Goal: Information Seeking & Learning: Learn about a topic

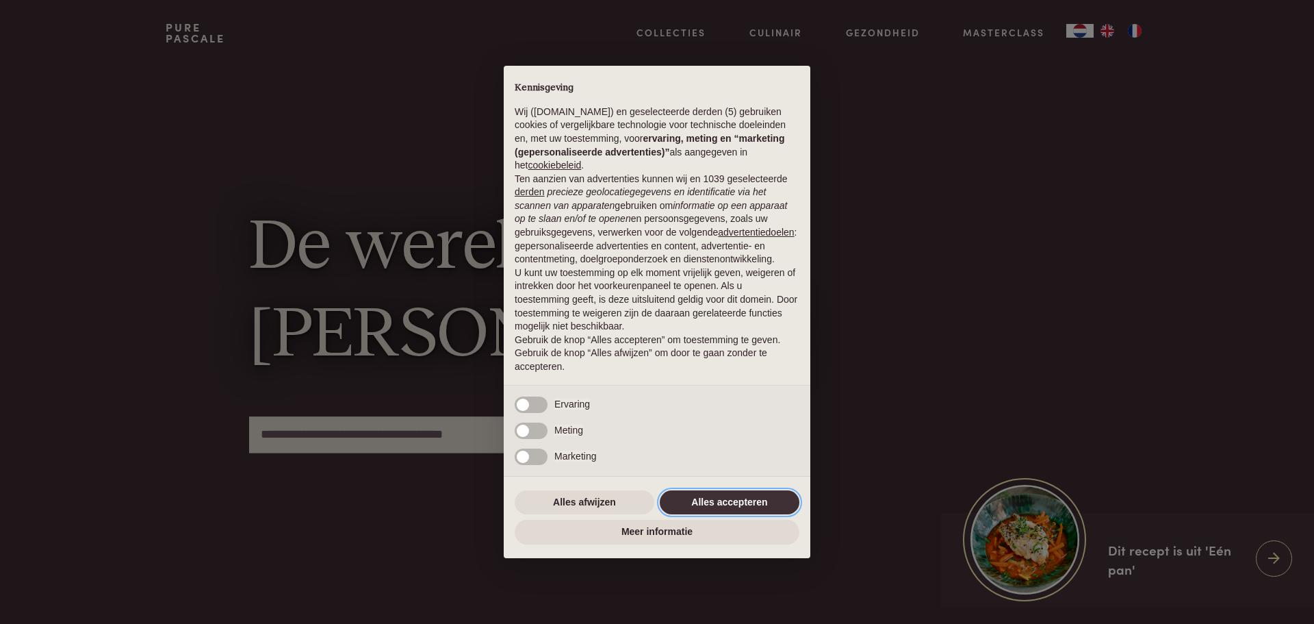
click at [737, 503] on button "Alles accepteren" at bounding box center [730, 502] width 140 height 25
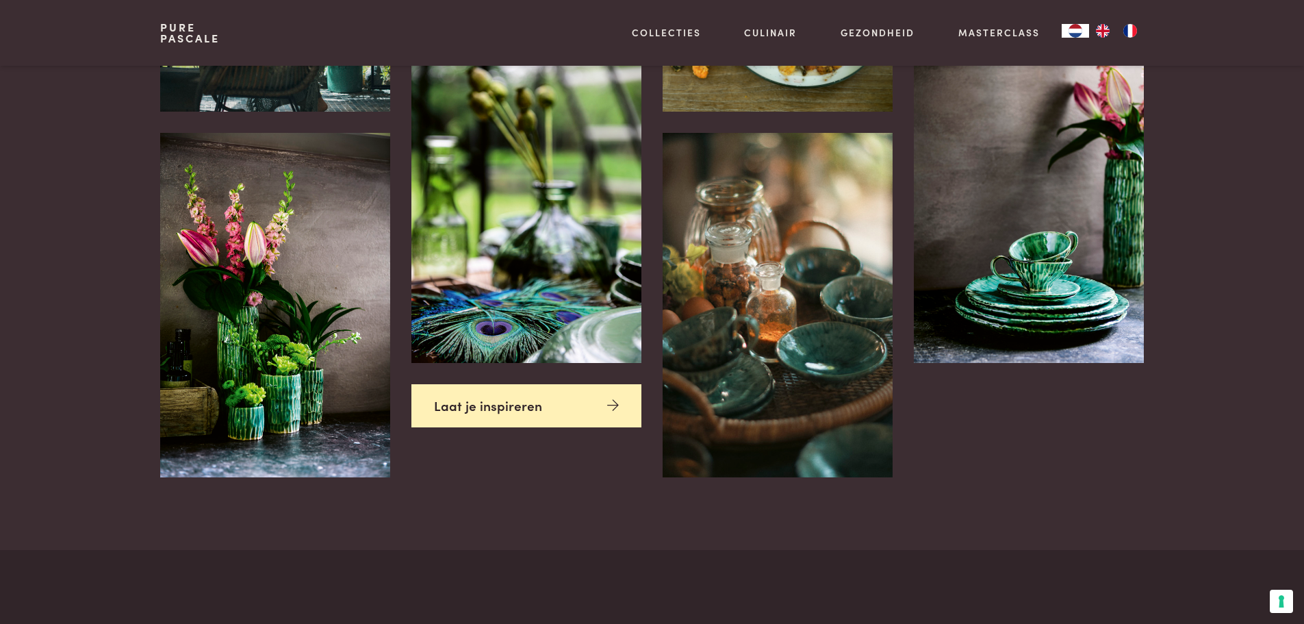
scroll to position [3354, 0]
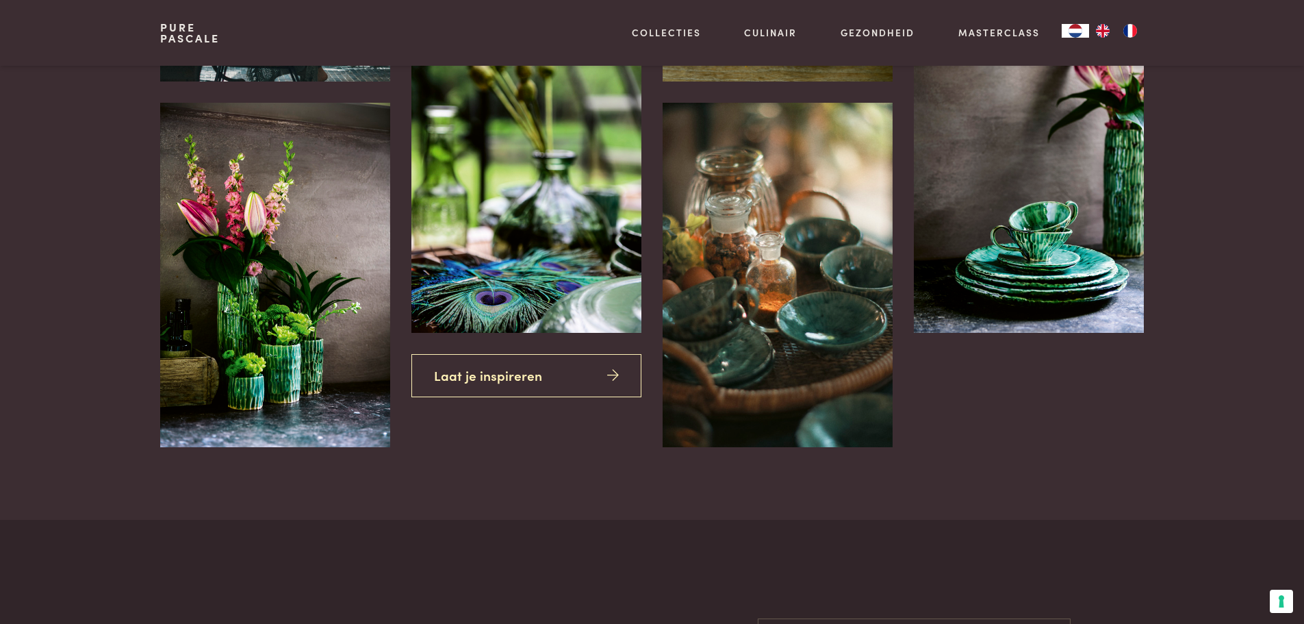
click at [524, 382] on link "Laat je inspireren" at bounding box center [525, 375] width 229 height 43
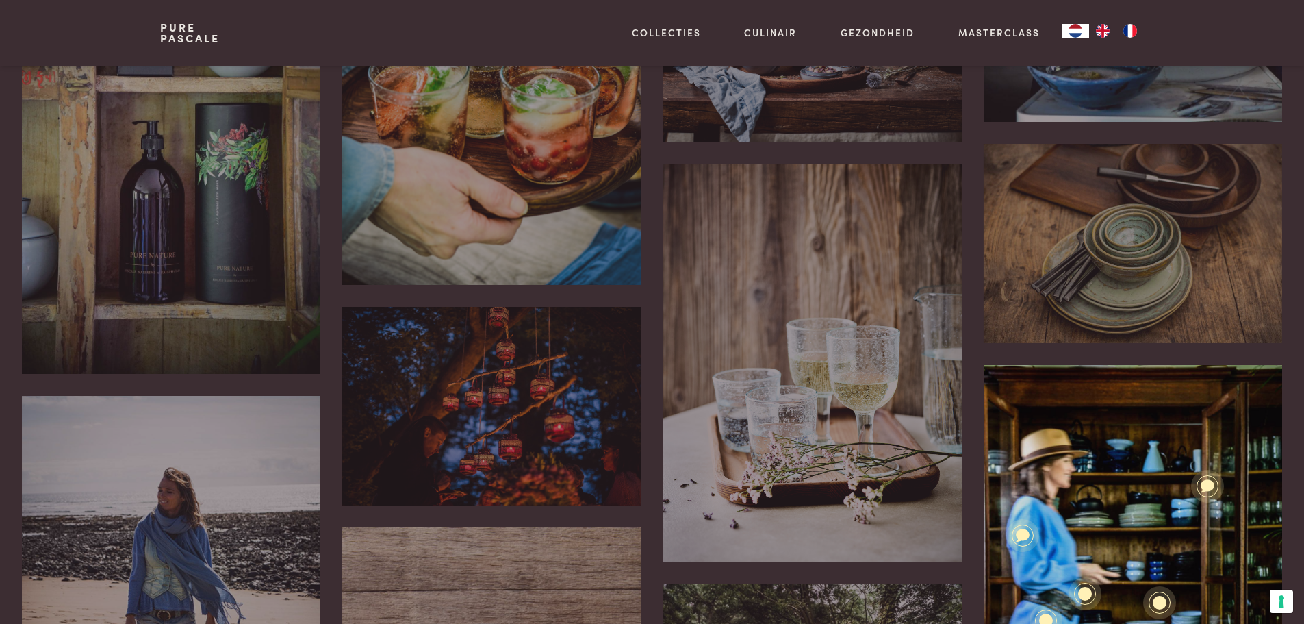
scroll to position [616, 0]
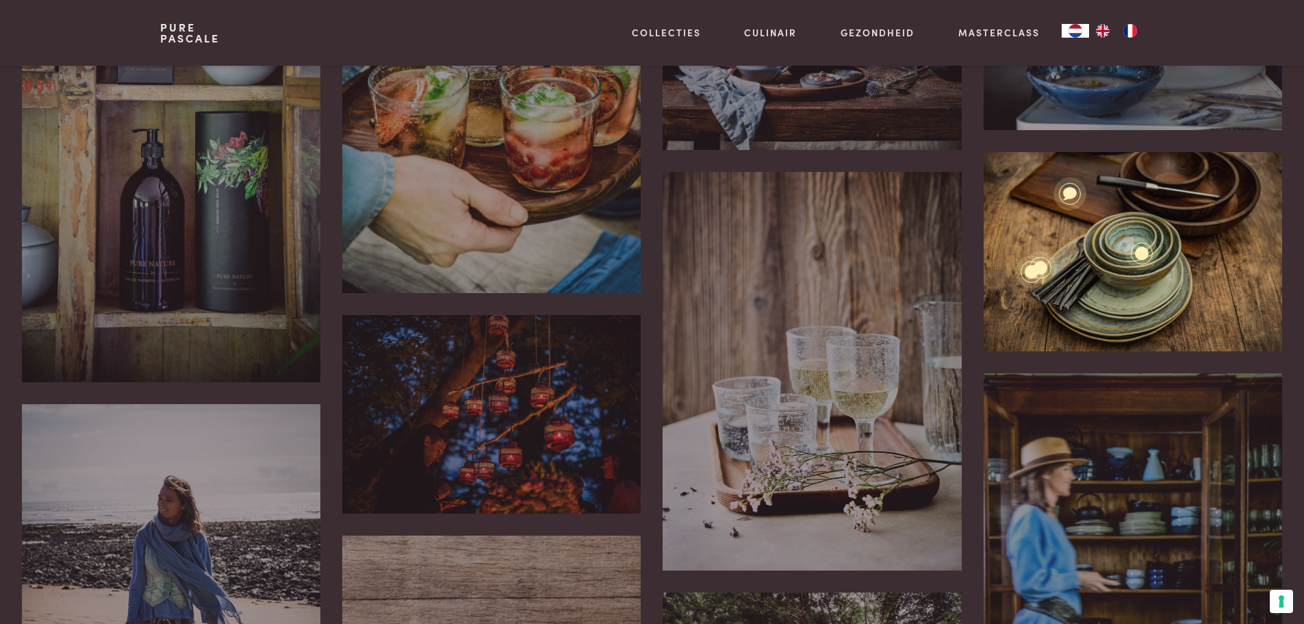
click at [1138, 281] on div "Pure houten serveerschalen en kommen Pure New Green Pure New Green’ doet het he…" at bounding box center [1133, 251] width 298 height 199
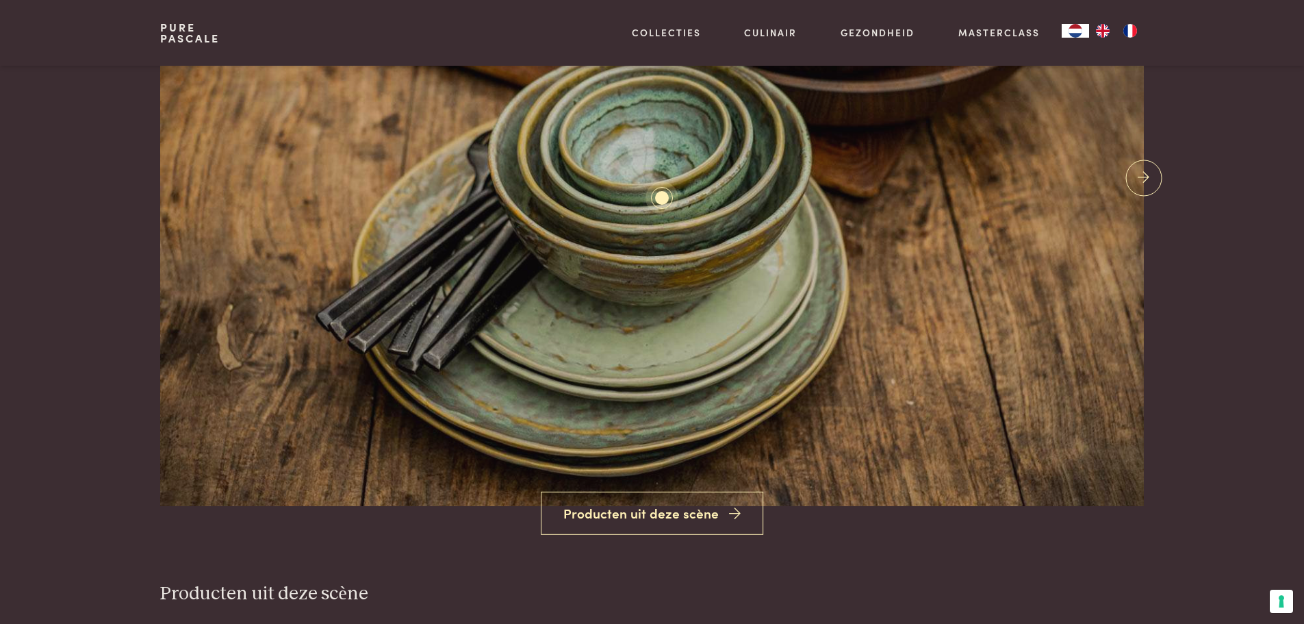
scroll to position [274, 0]
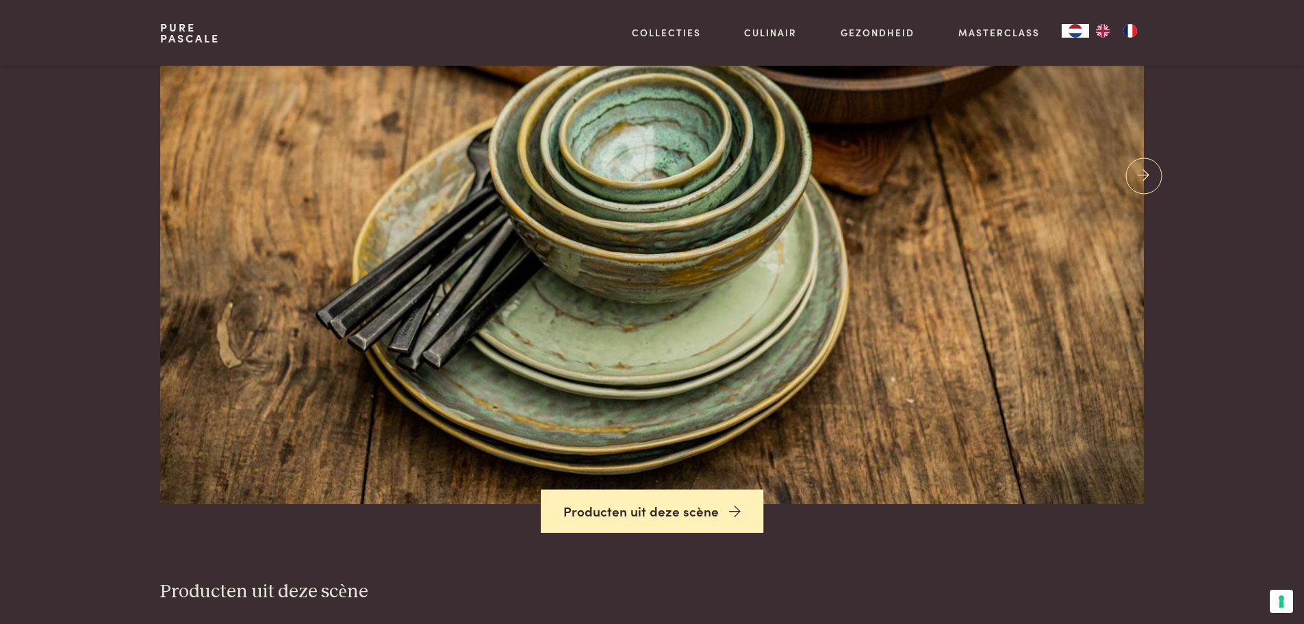
click at [652, 515] on link "Producten uit deze scène" at bounding box center [652, 511] width 223 height 44
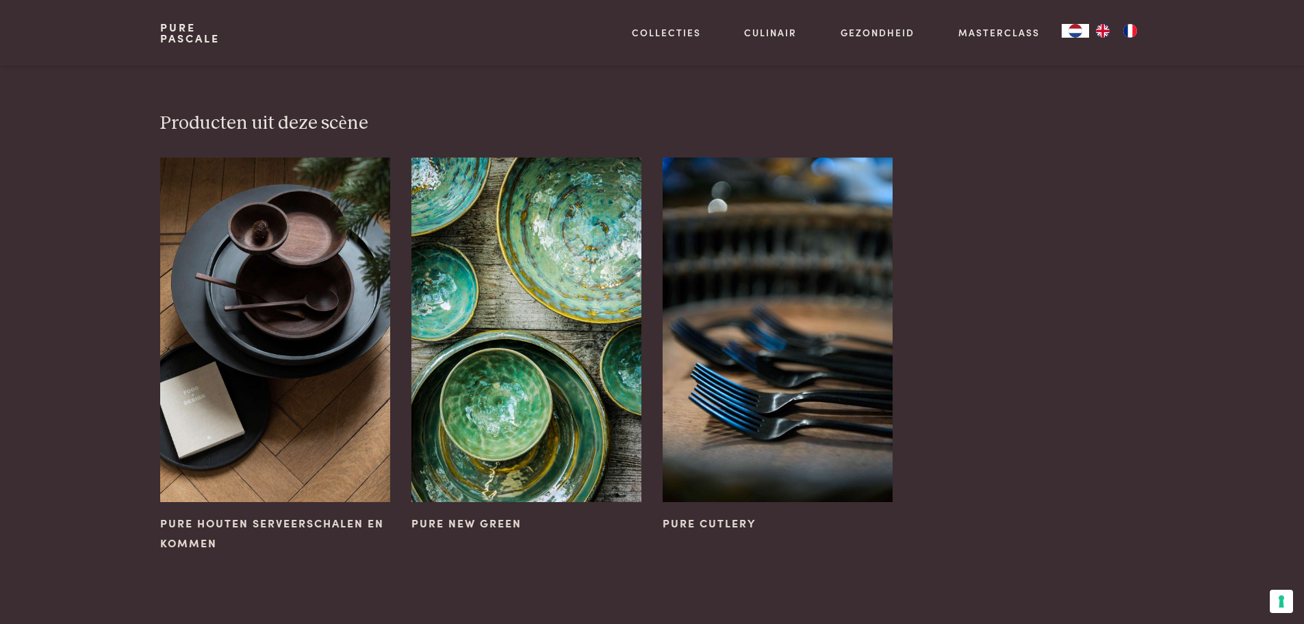
scroll to position [745, 0]
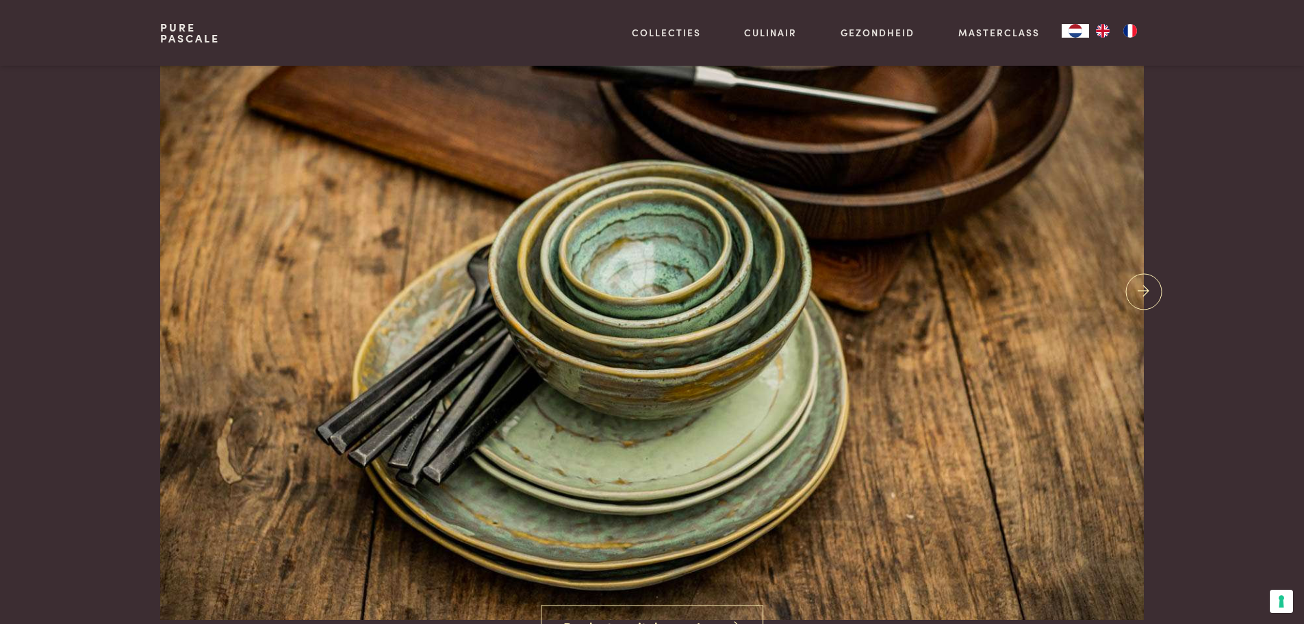
scroll to position [129, 0]
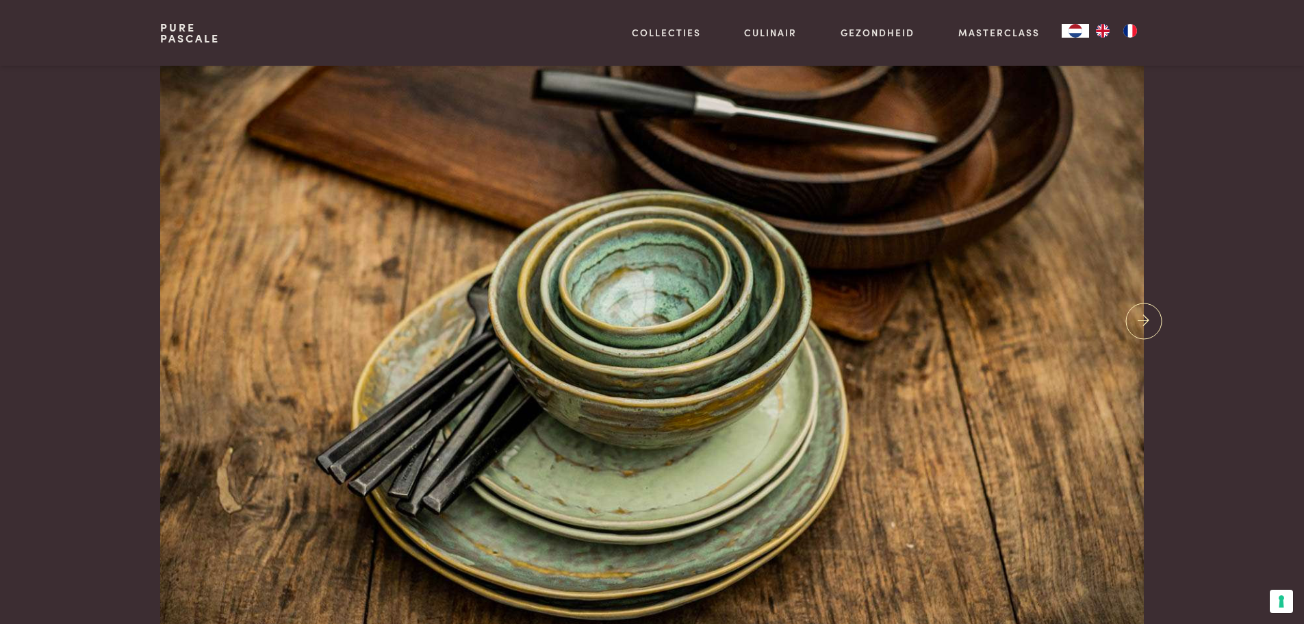
scroll to position [745, 0]
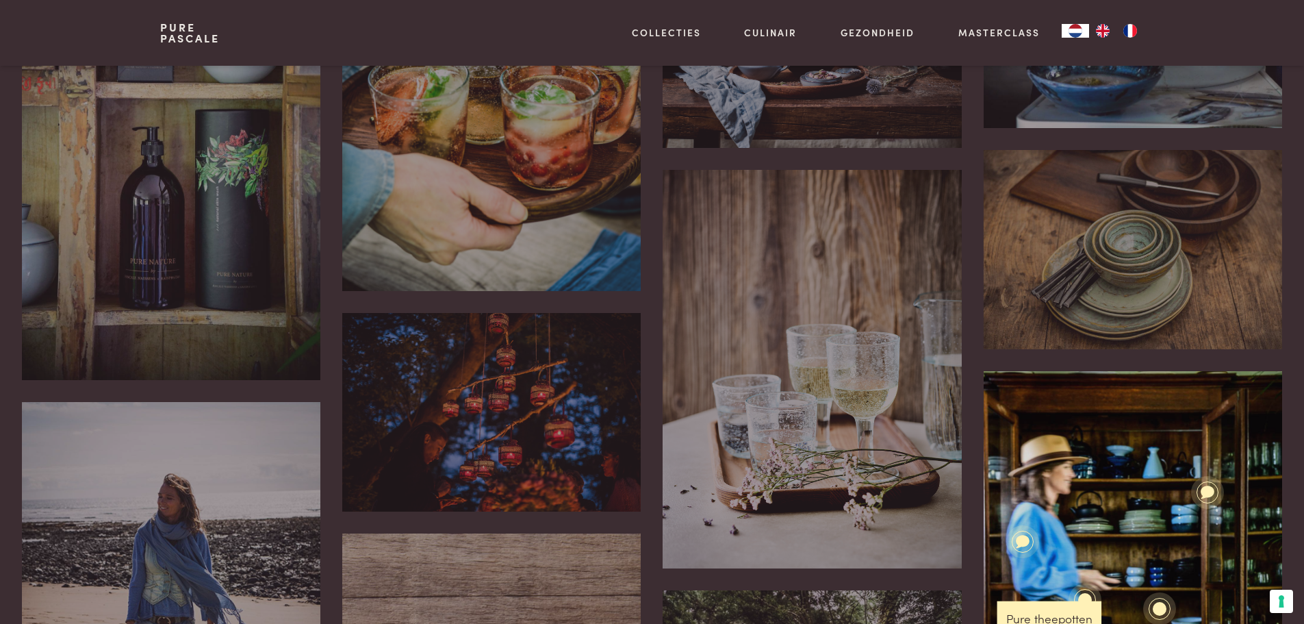
scroll to position [548, 0]
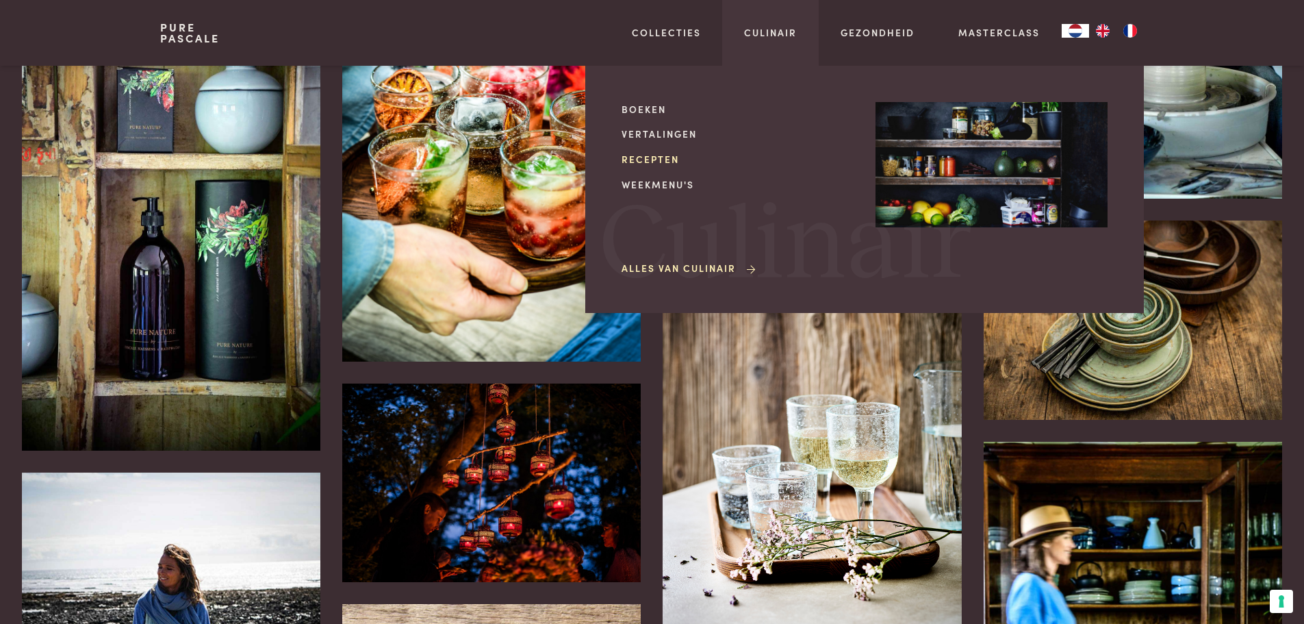
click at [665, 159] on link "Recepten" at bounding box center [738, 159] width 232 height 14
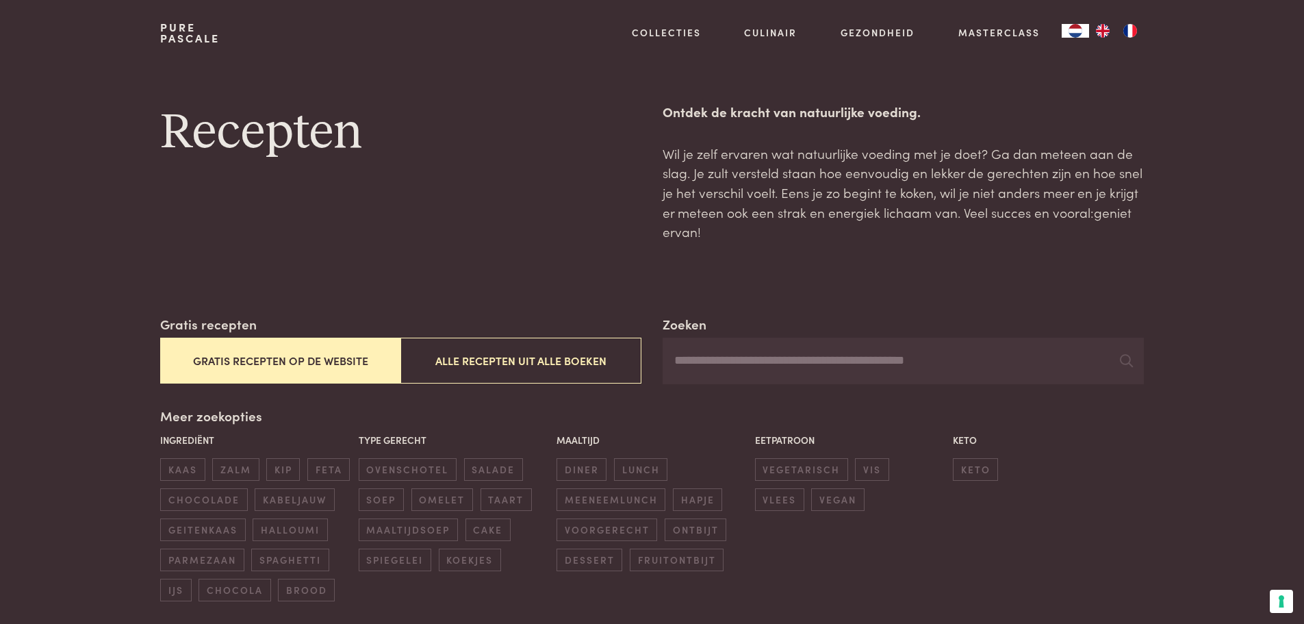
click at [329, 357] on button "Gratis recepten op de website" at bounding box center [280, 360] width 240 height 46
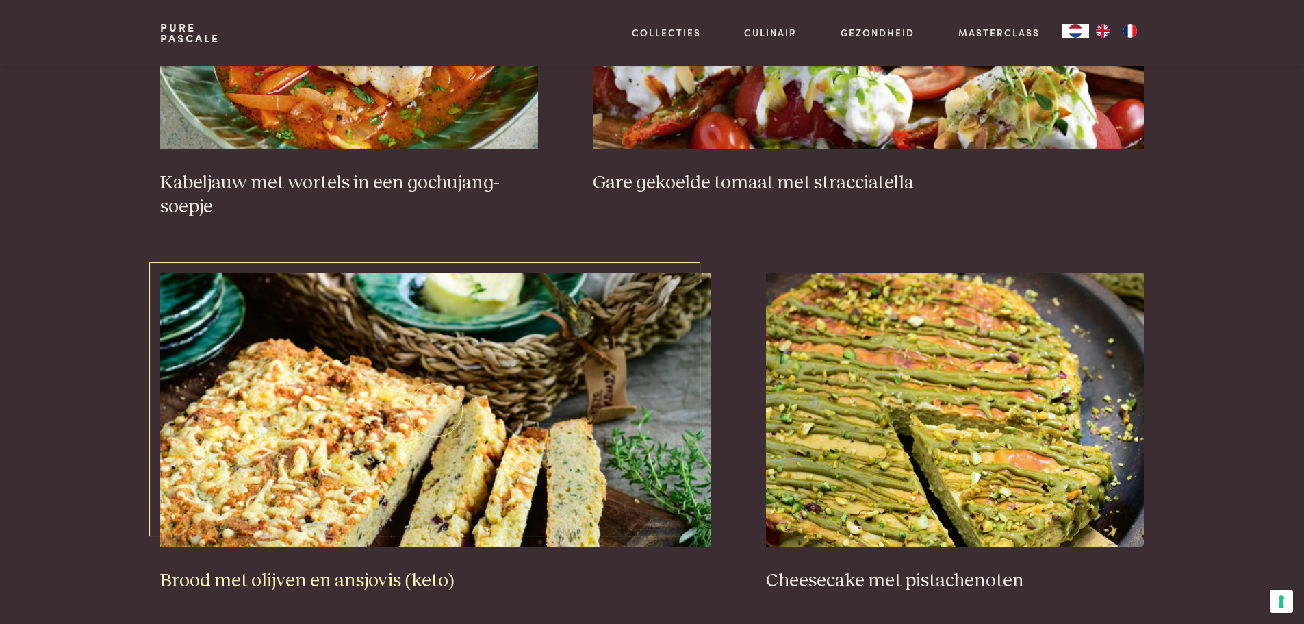
scroll to position [862, 0]
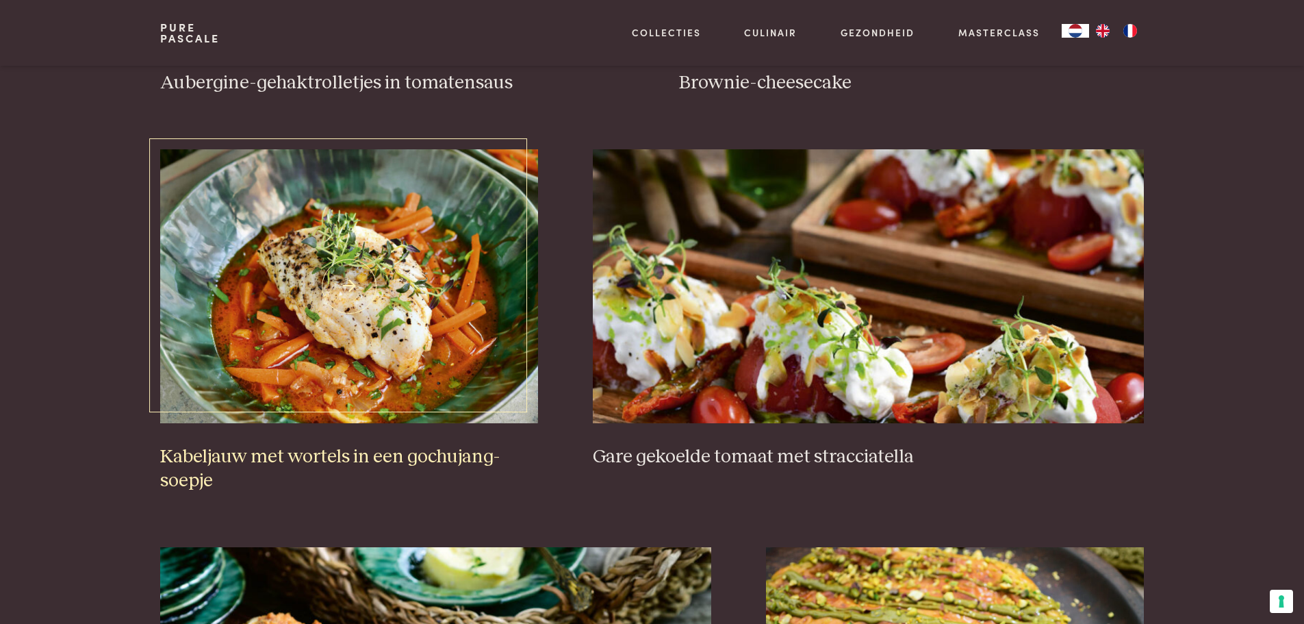
click at [412, 290] on img at bounding box center [349, 286] width 378 height 274
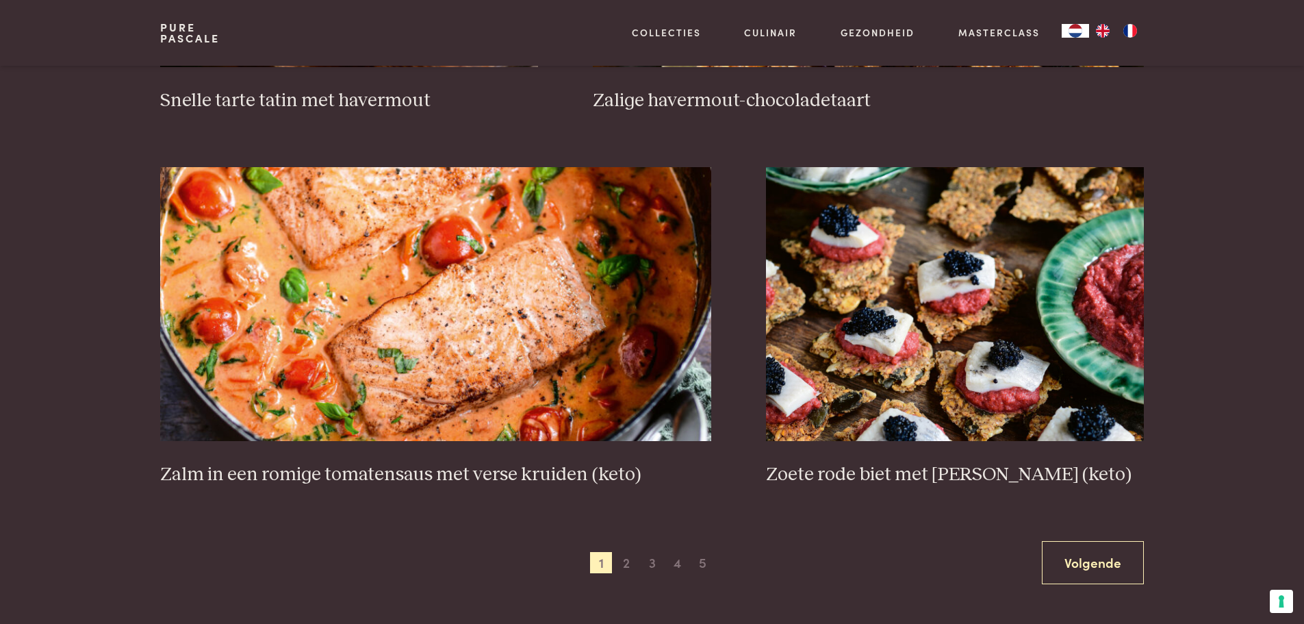
scroll to position [2368, 0]
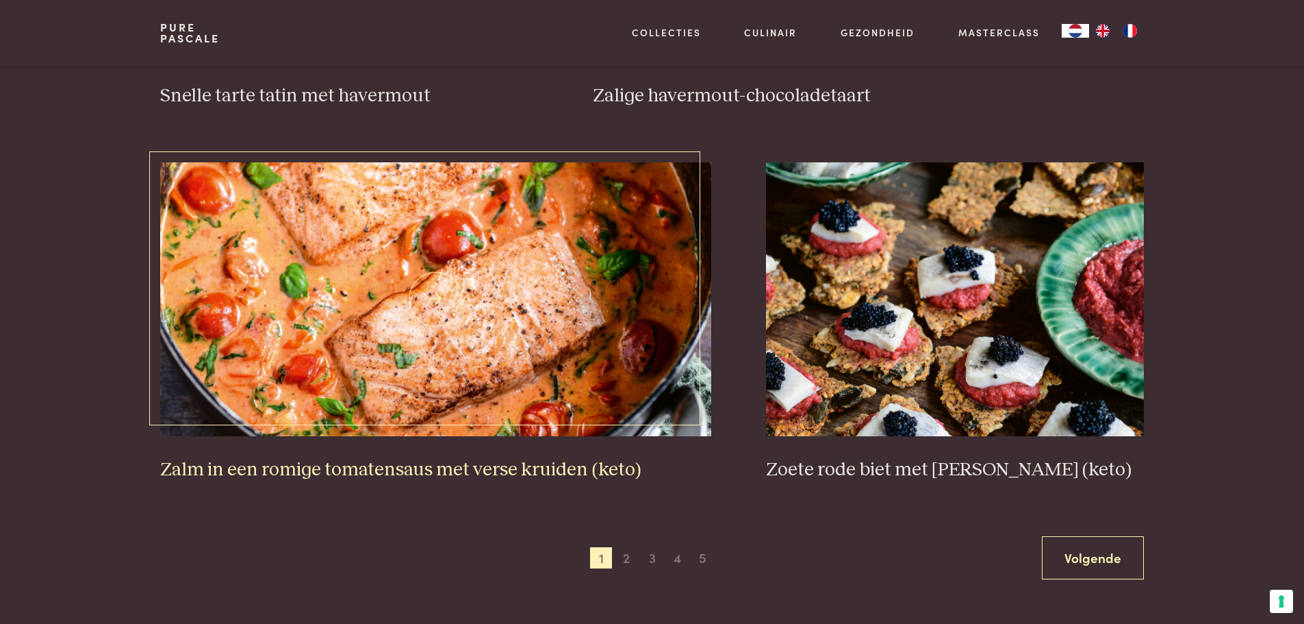
click at [480, 217] on img at bounding box center [435, 299] width 551 height 274
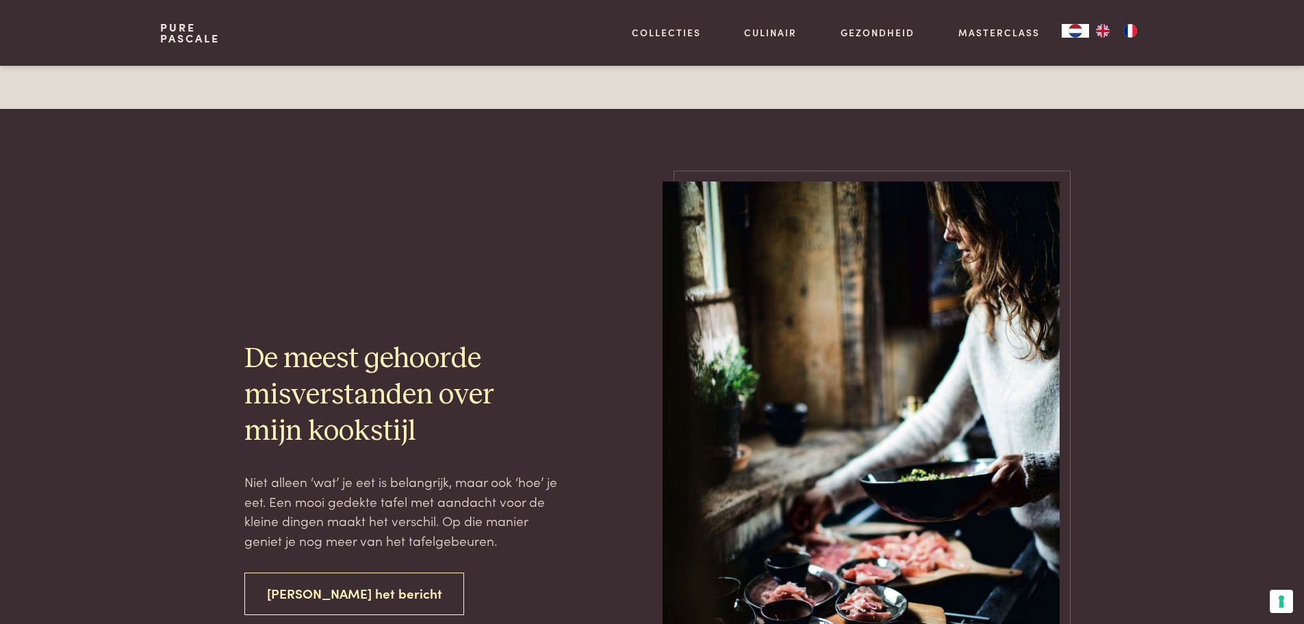
scroll to position [4049, 0]
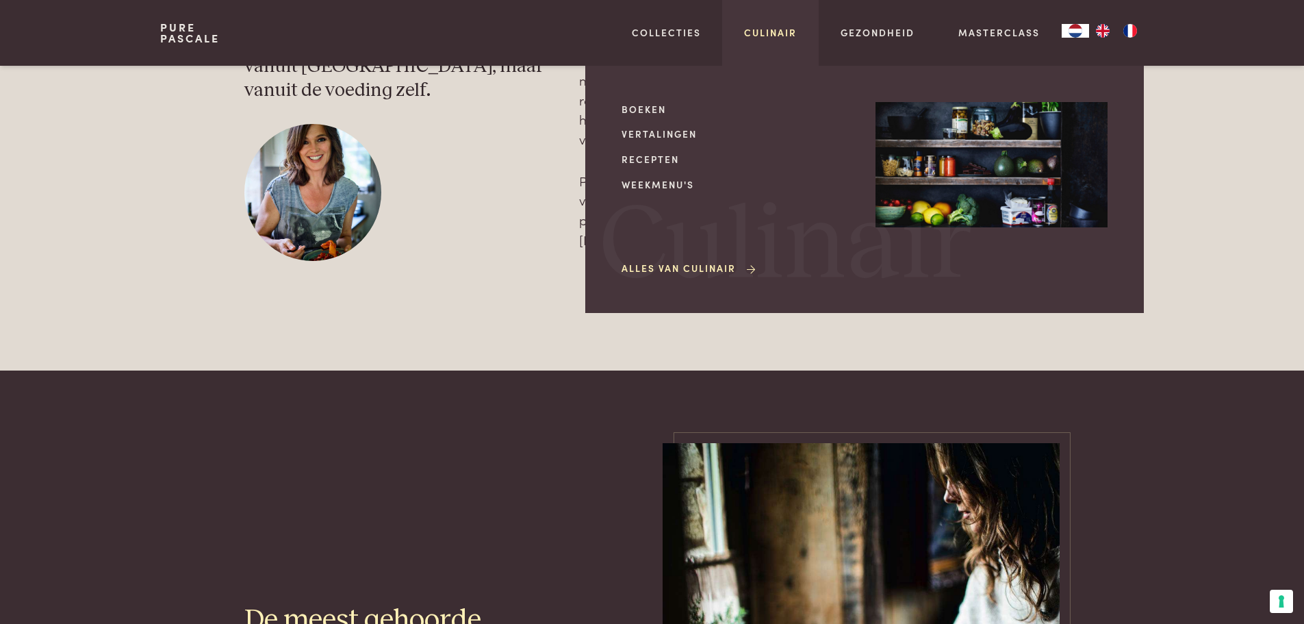
click at [766, 36] on link "Culinair" at bounding box center [770, 32] width 53 height 14
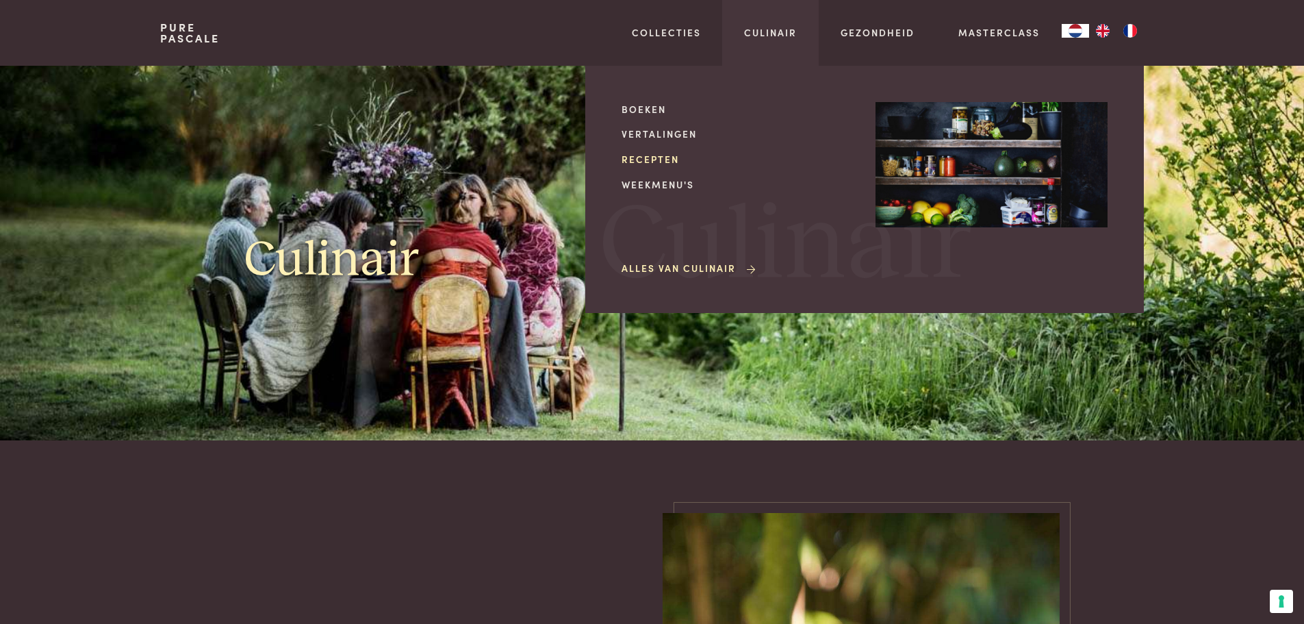
click at [666, 159] on link "Recepten" at bounding box center [738, 159] width 232 height 14
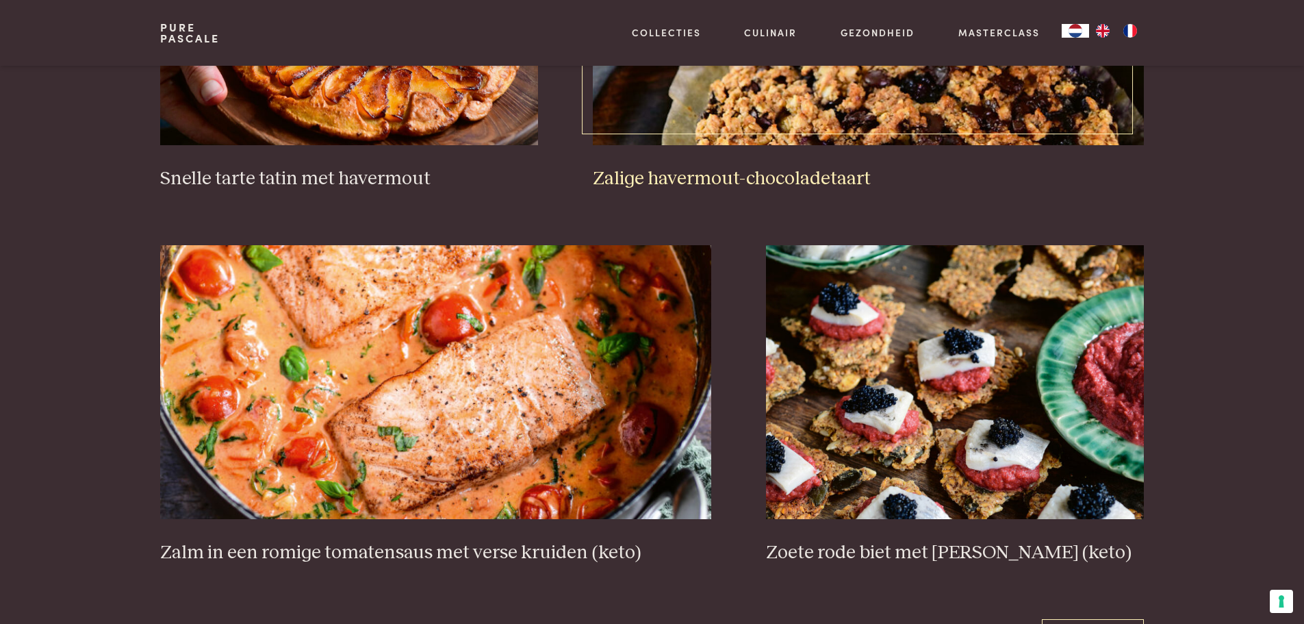
scroll to position [2464, 0]
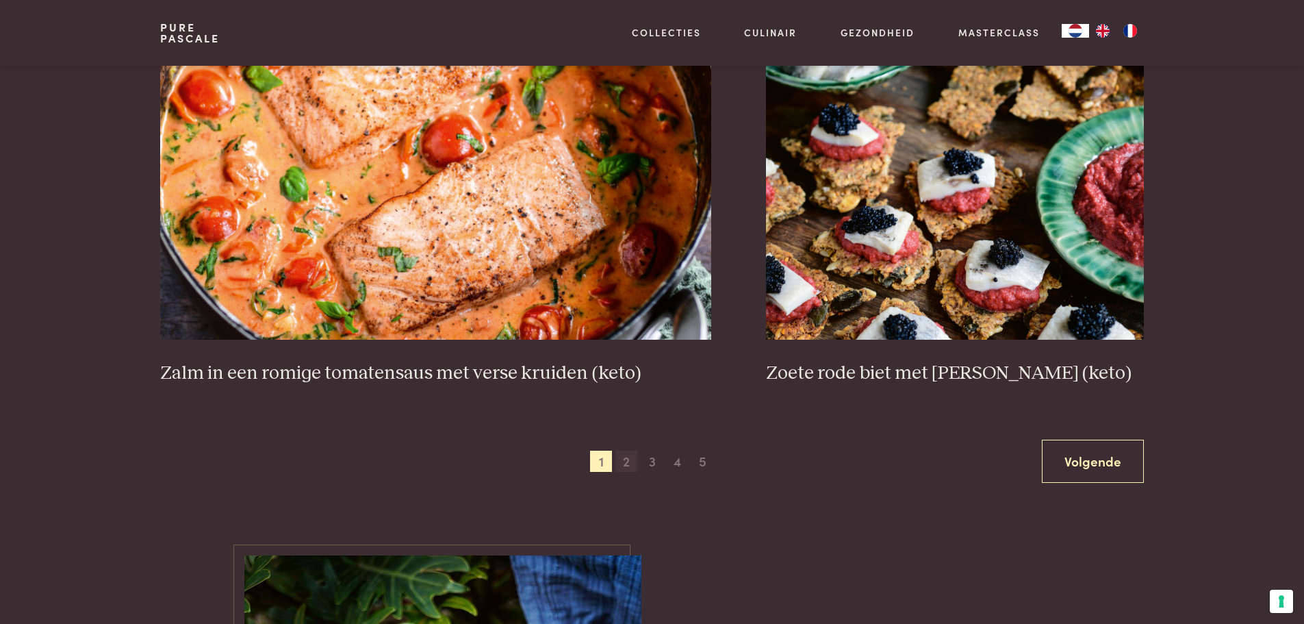
click at [626, 463] on span "2" at bounding box center [626, 461] width 22 height 22
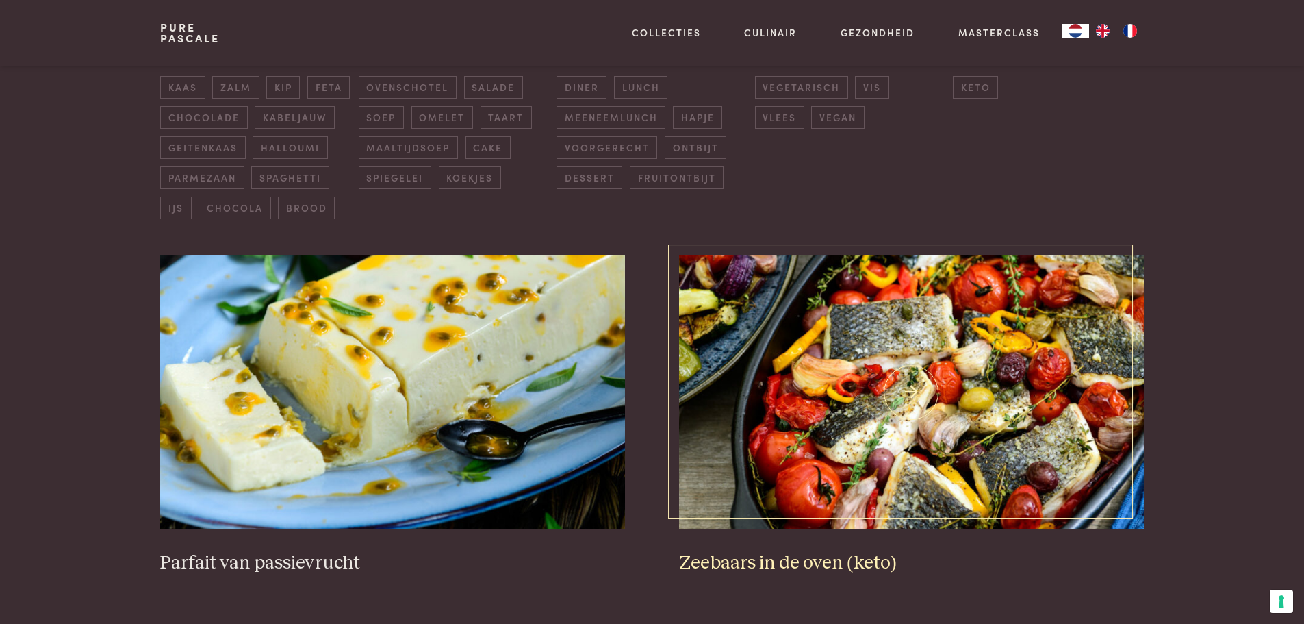
scroll to position [588, 0]
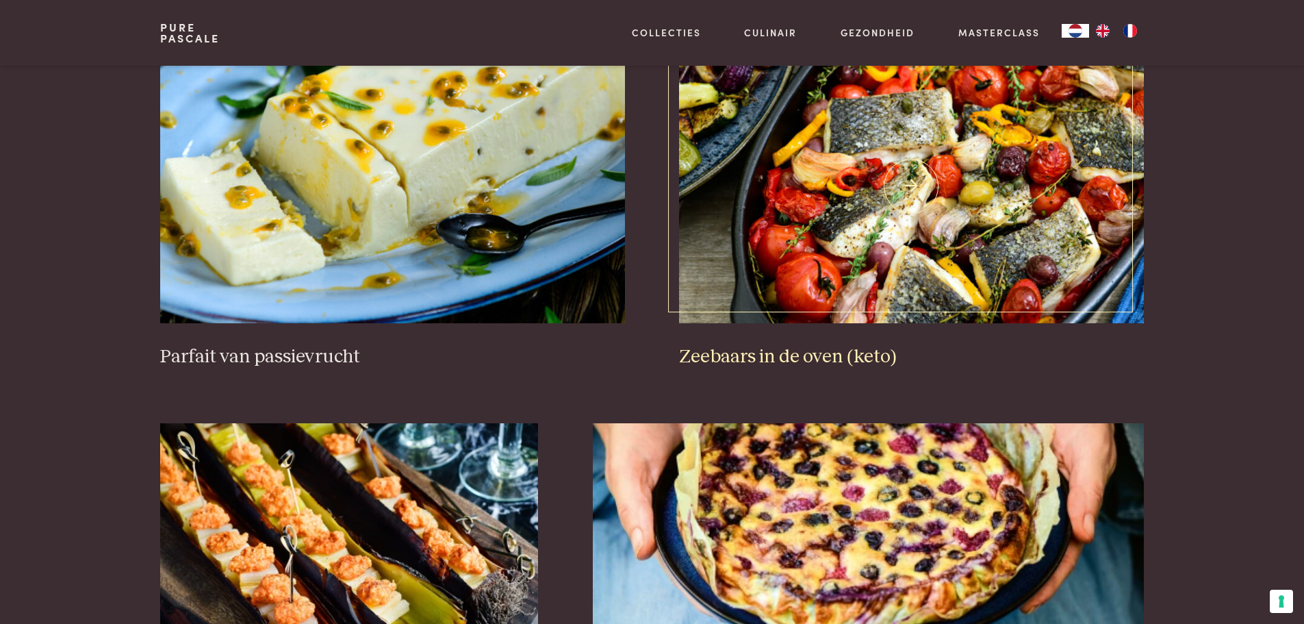
click at [906, 251] on img at bounding box center [911, 186] width 464 height 274
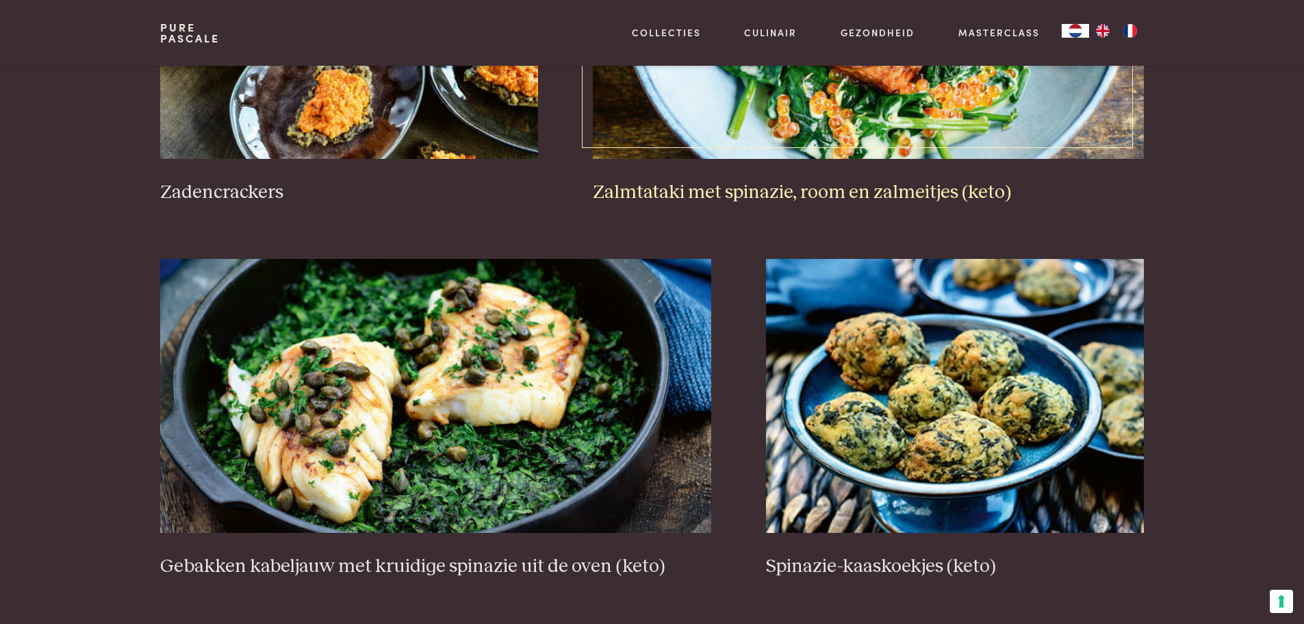
scroll to position [2299, 0]
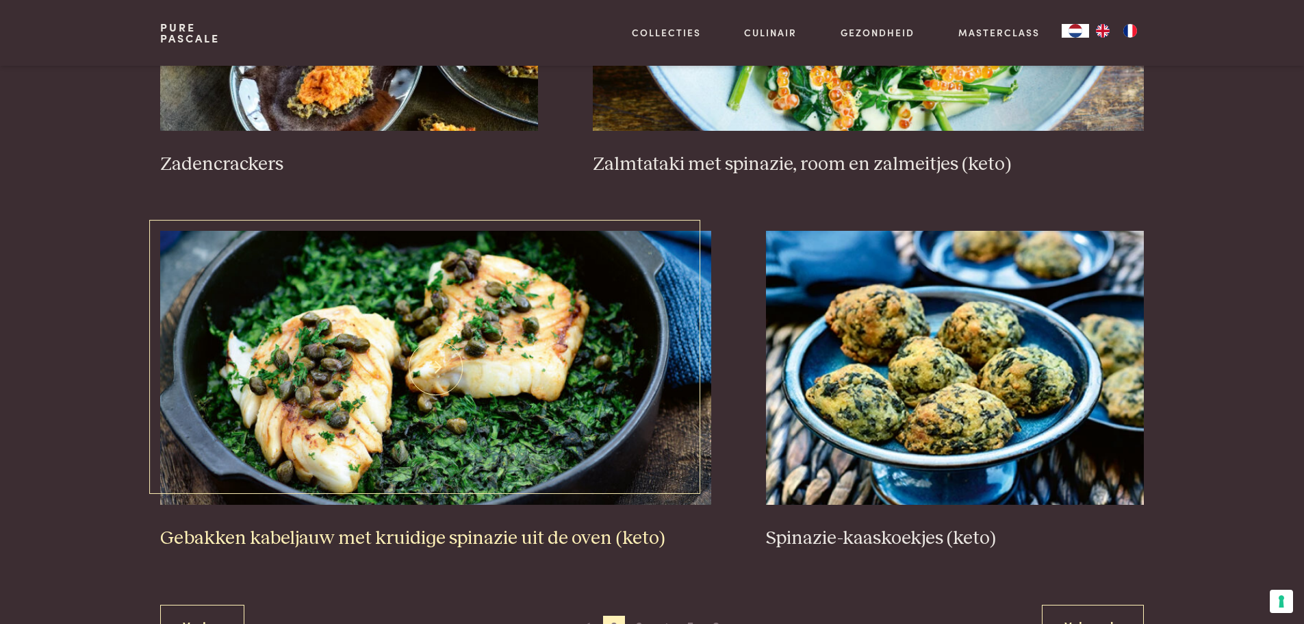
click at [426, 372] on img at bounding box center [435, 368] width 551 height 274
